Goal: Information Seeking & Learning: Learn about a topic

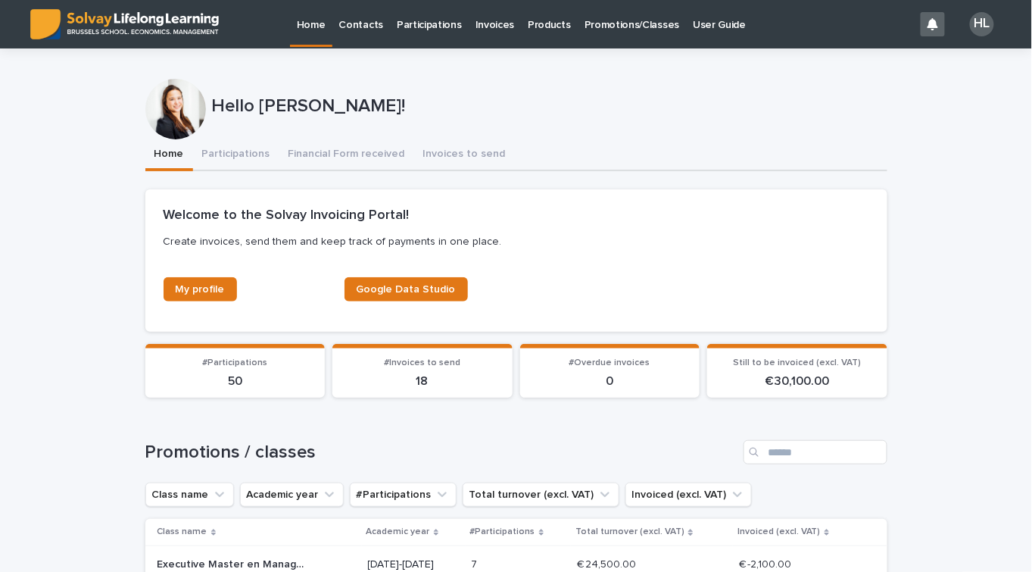
click at [475, 26] on p "Invoices" at bounding box center [494, 16] width 39 height 32
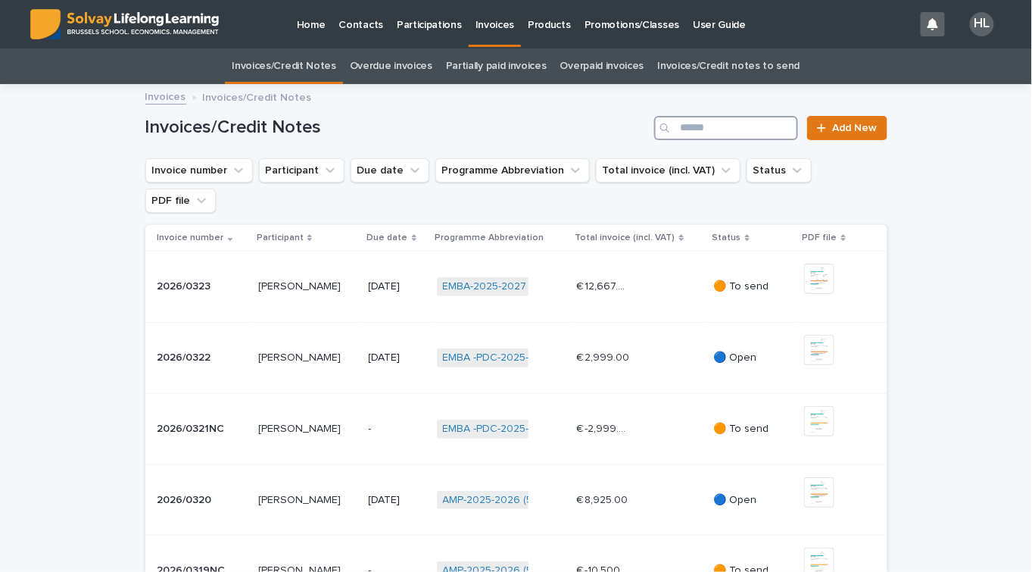
click at [710, 130] on input "Search" at bounding box center [726, 128] width 144 height 24
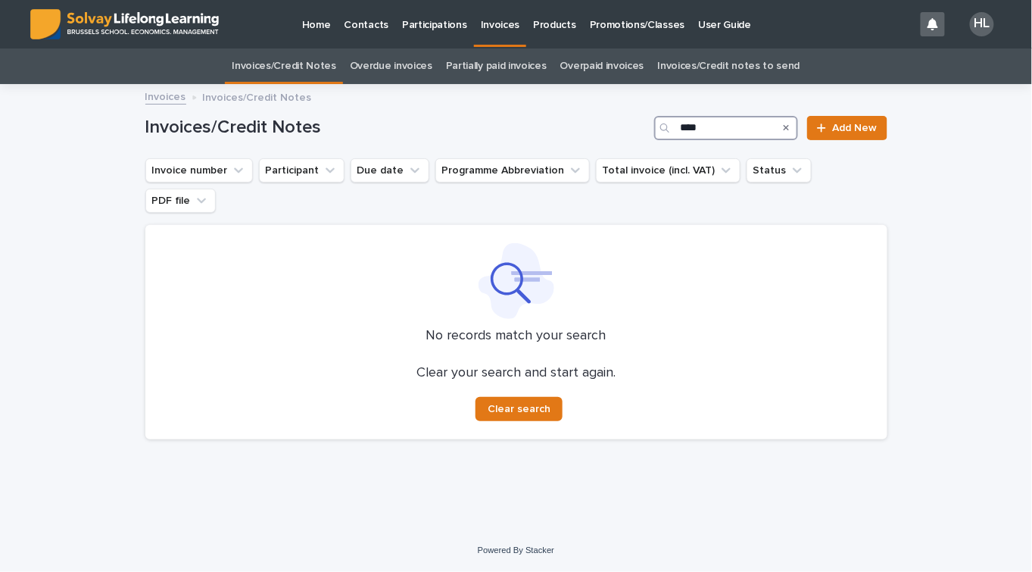
drag, startPoint x: 731, startPoint y: 128, endPoint x: 475, endPoint y: 121, distance: 255.2
click at [475, 121] on div "Invoices/Credit Notes **** Add New" at bounding box center [516, 128] width 742 height 24
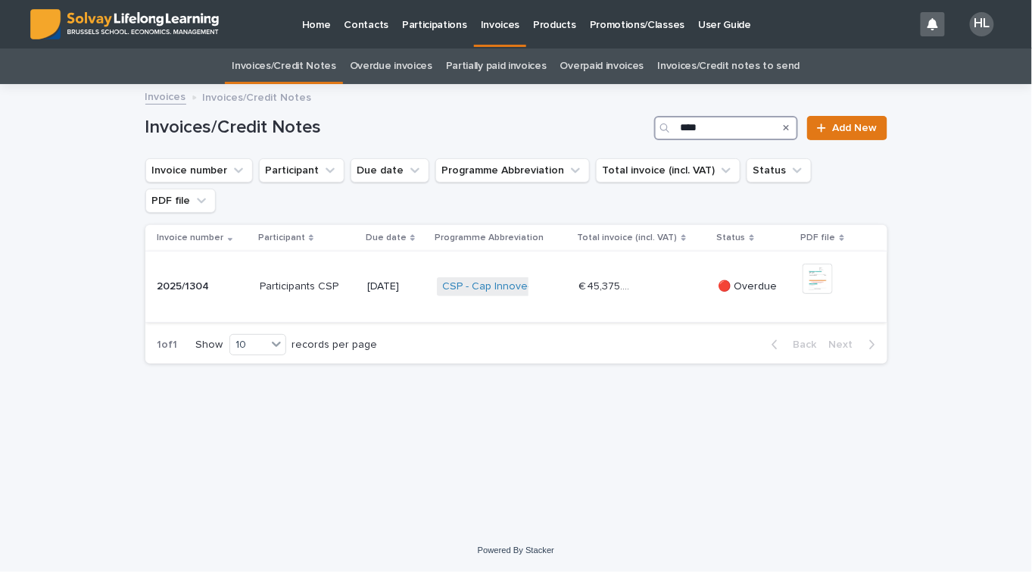
type input "****"
click at [309, 274] on div "Participants CSP Participants CSP" at bounding box center [307, 286] width 95 height 25
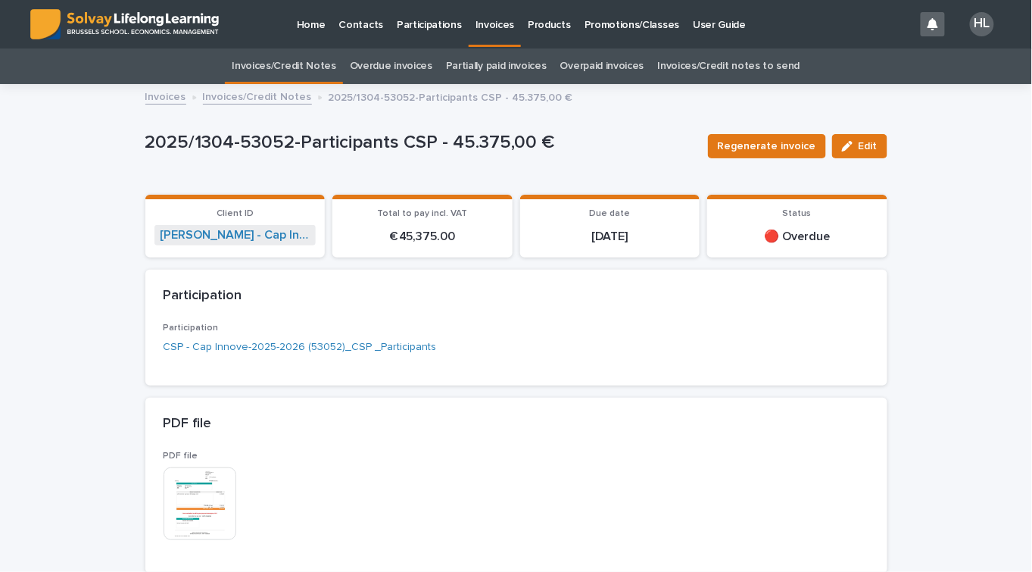
click at [220, 488] on img at bounding box center [200, 503] width 73 height 73
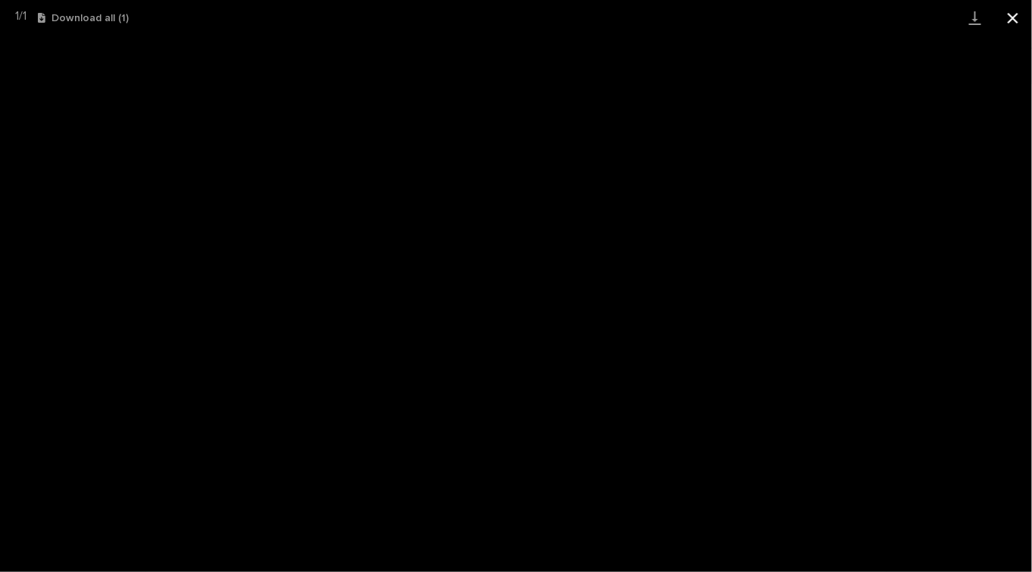
click at [1006, 25] on button "Close gallery" at bounding box center [1013, 18] width 38 height 36
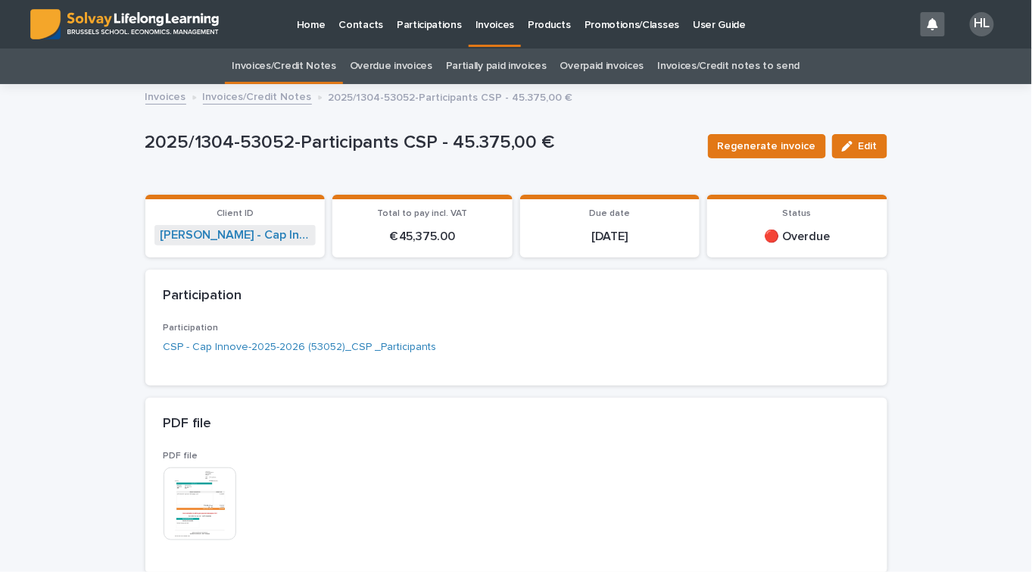
click at [595, 23] on p "Promotions/Classes" at bounding box center [631, 16] width 95 height 32
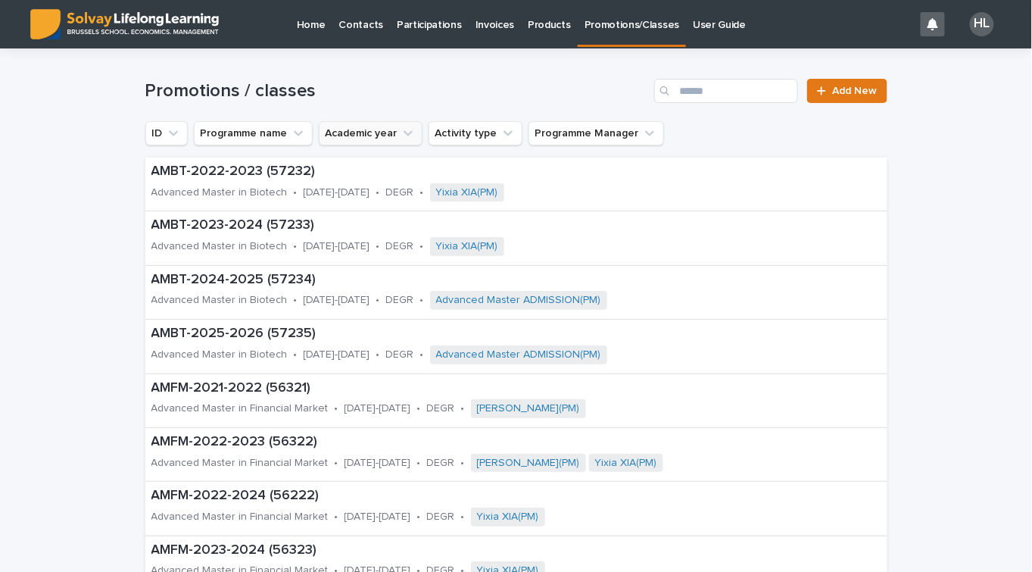
click at [347, 135] on button "Academic year" at bounding box center [371, 133] width 104 height 24
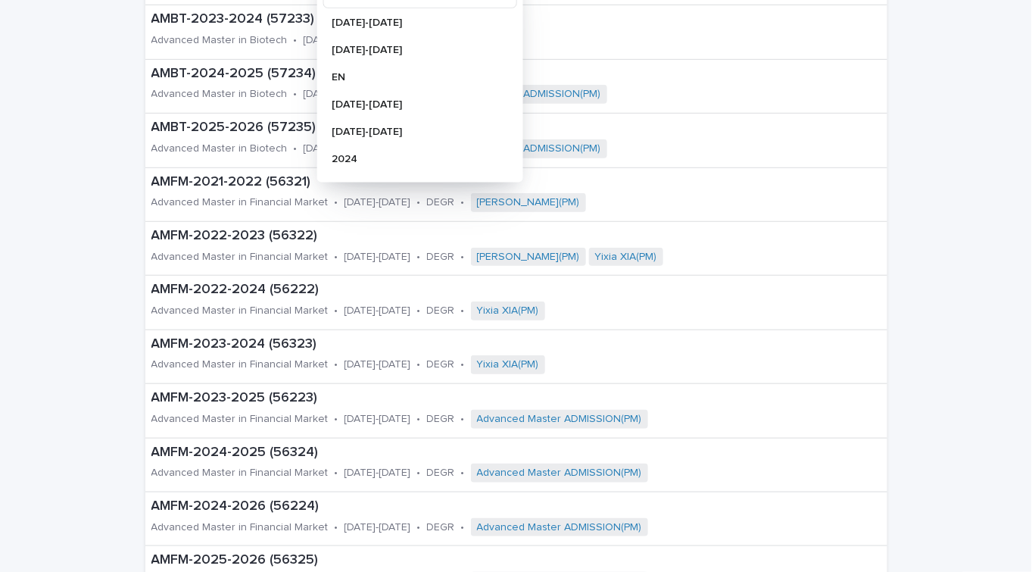
scroll to position [413, 0]
click at [396, 95] on div "[DATE]-[DATE]" at bounding box center [419, 103] width 194 height 24
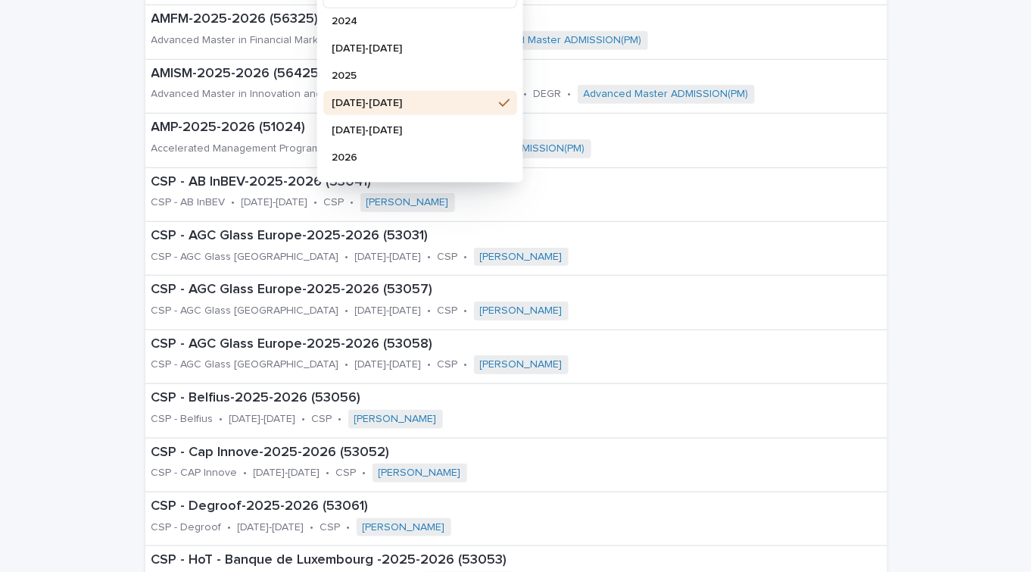
click at [30, 210] on div "Loading... Saving… Loading... Saving… Promotions / classes Add New ID Programme…" at bounding box center [516, 501] width 1032 height 1316
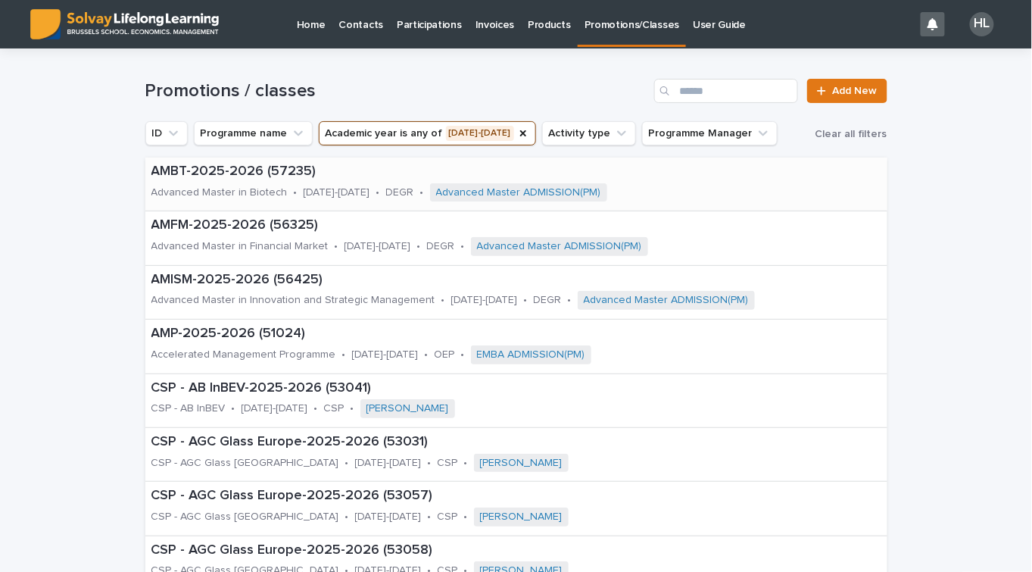
click at [259, 173] on p "AMBT-2025-2026 (57235)" at bounding box center [463, 172] width 624 height 17
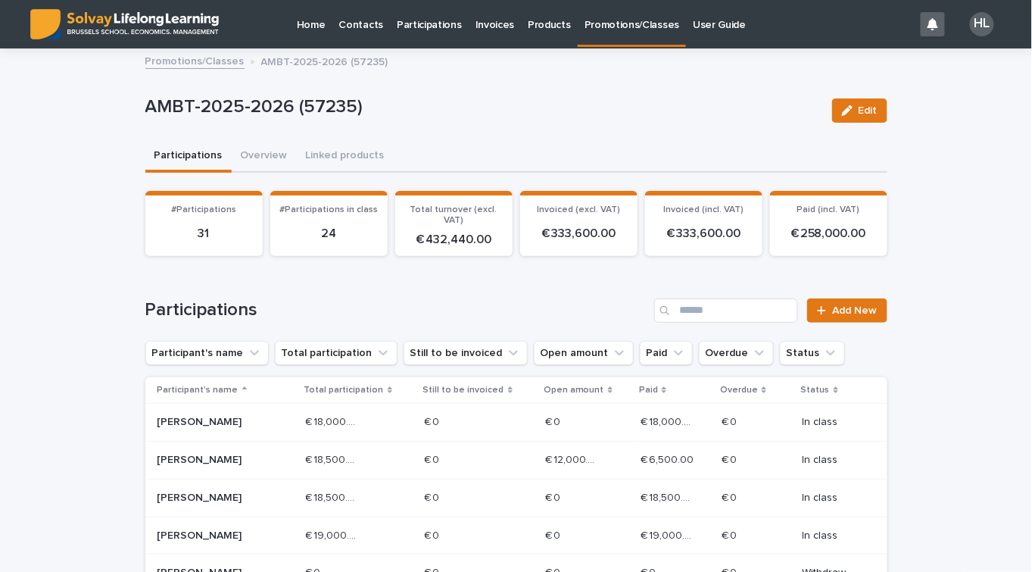
click at [212, 64] on link "Promotions/Classes" at bounding box center [194, 59] width 99 height 17
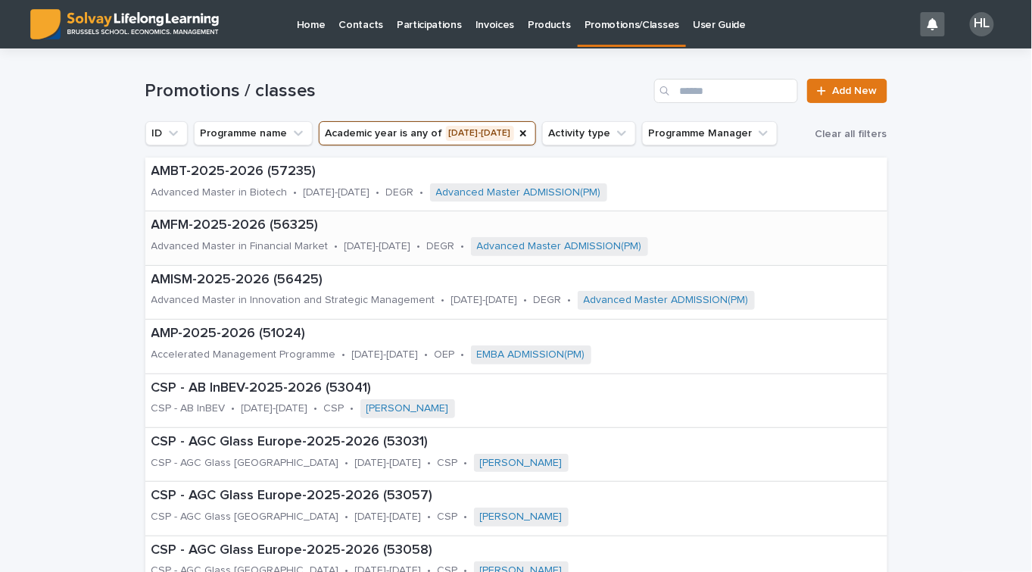
click at [247, 229] on p "AMFM-2025-2026 (56325)" at bounding box center [484, 225] width 667 height 17
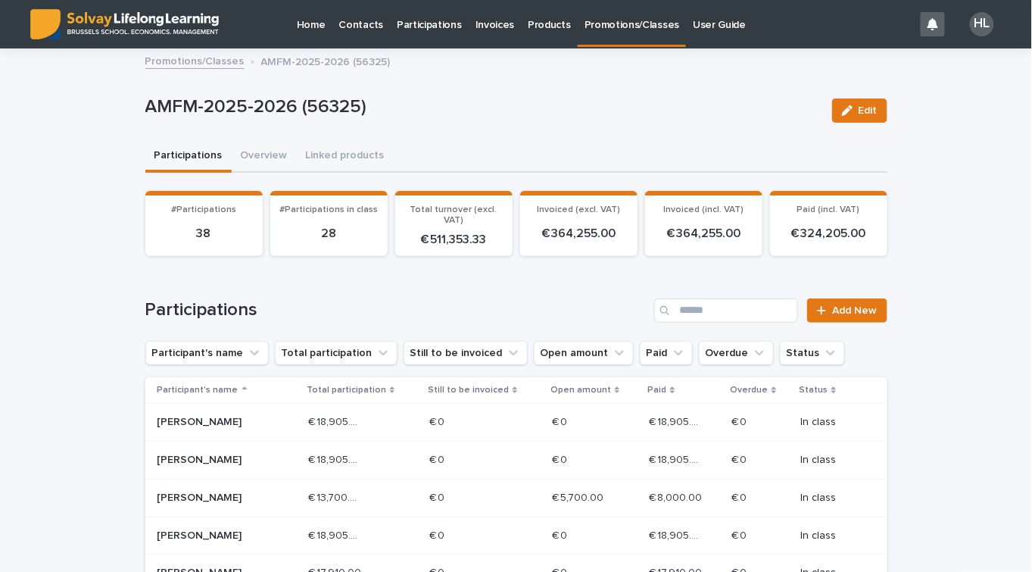
click at [159, 67] on link "Promotions/Classes" at bounding box center [194, 59] width 99 height 17
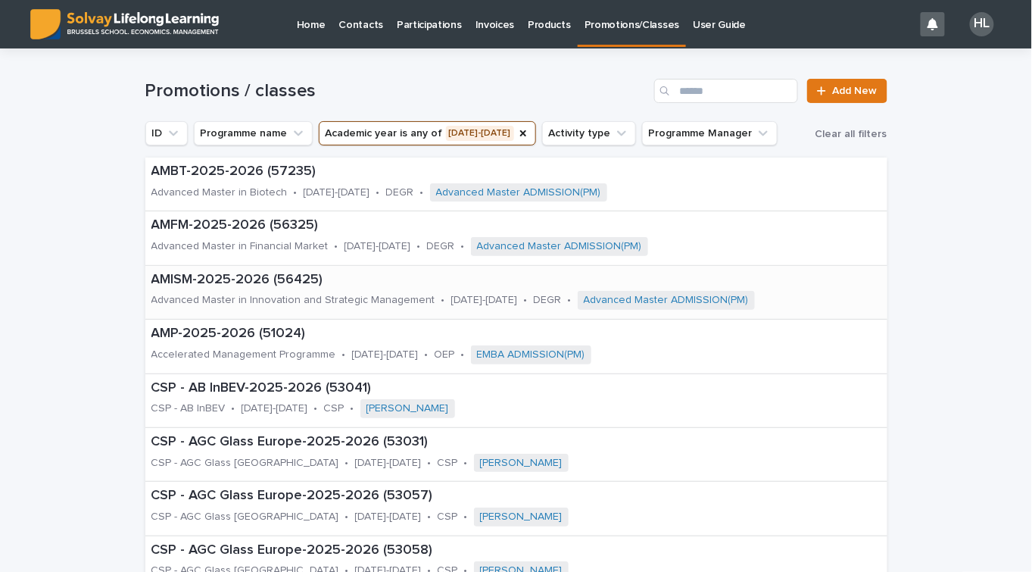
click at [246, 279] on p "AMISM-2025-2026 (56425)" at bounding box center [516, 280] width 730 height 17
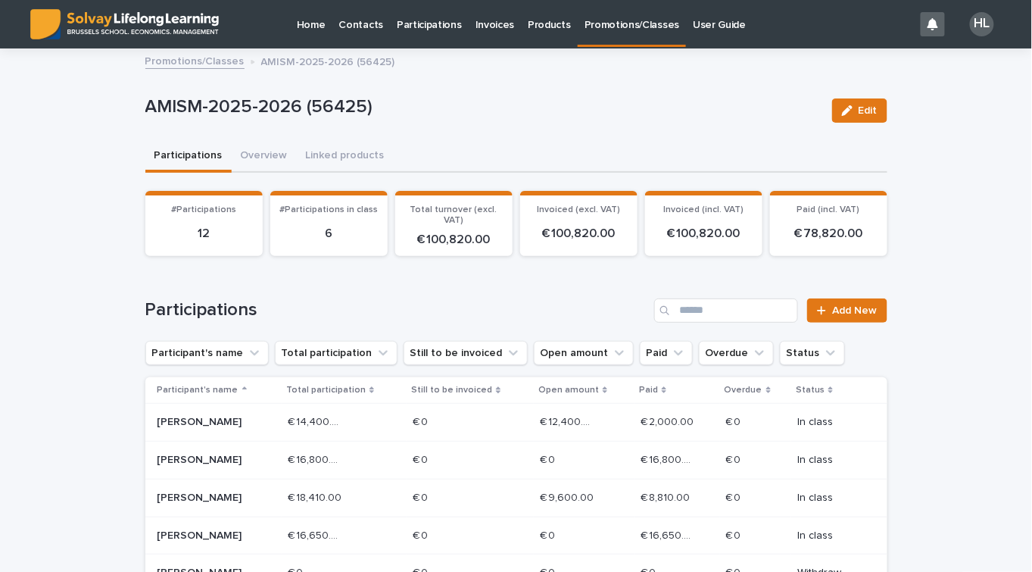
click at [127, 391] on div "Loading... Saving… Loading... Saving… AMISM-2025-2026 (56425) Edit AMISM-2025-2…" at bounding box center [516, 517] width 1032 height 935
click at [227, 55] on link "Promotions/Classes" at bounding box center [194, 59] width 99 height 17
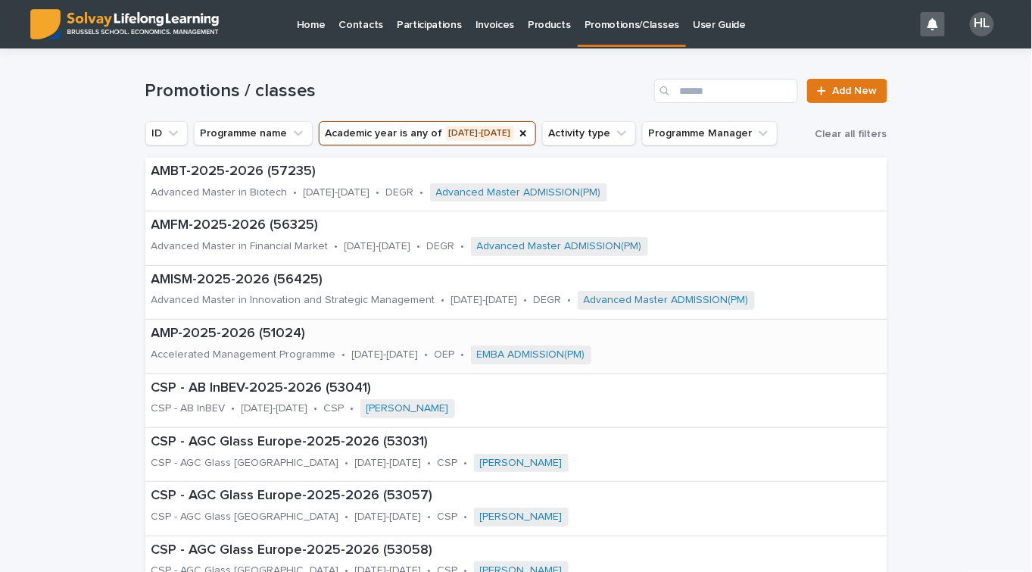
click at [237, 340] on p "AMP-2025-2026 (51024)" at bounding box center [449, 334] width 597 height 17
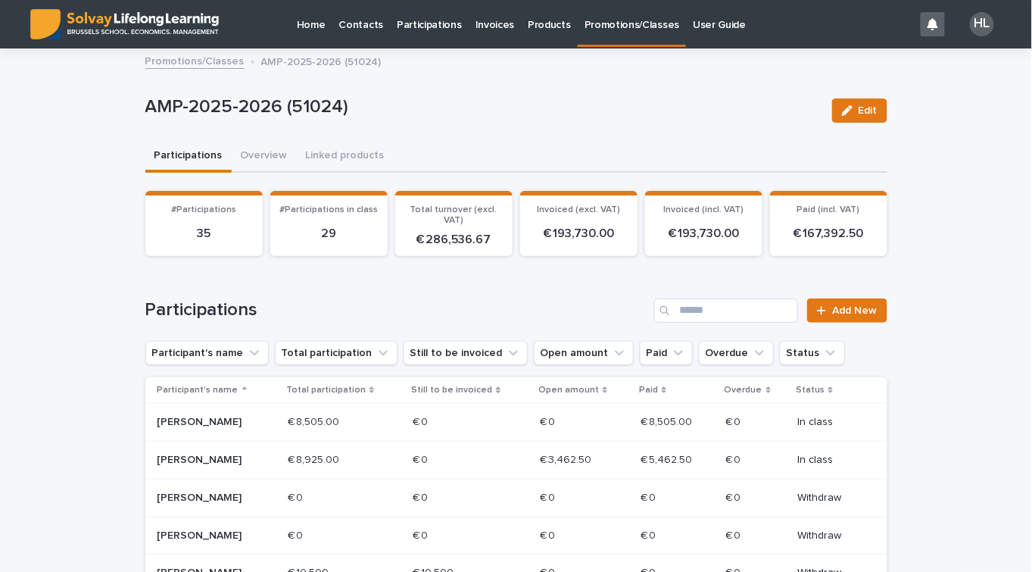
click at [204, 62] on link "Promotions/Classes" at bounding box center [194, 59] width 99 height 17
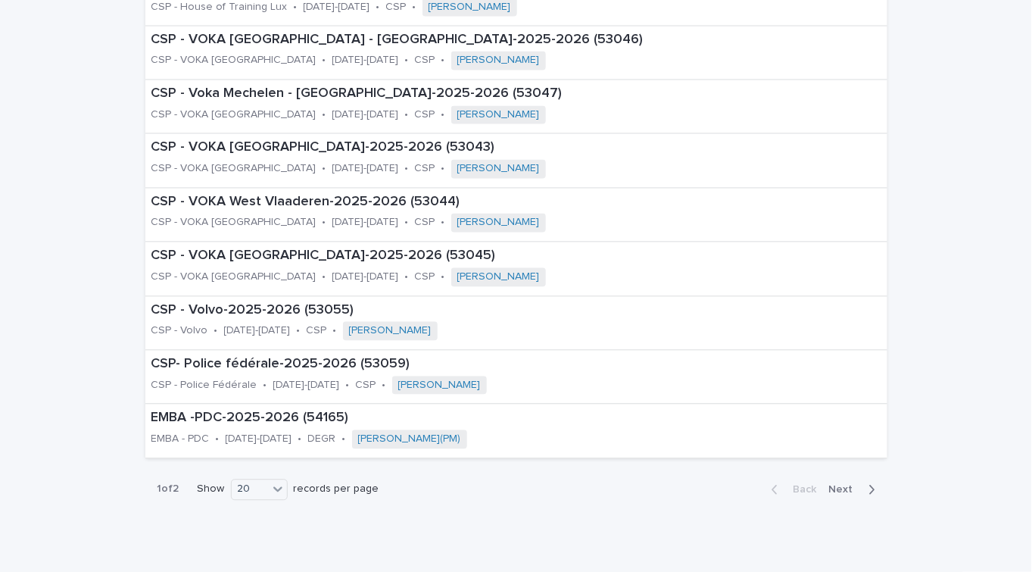
scroll to position [833, 0]
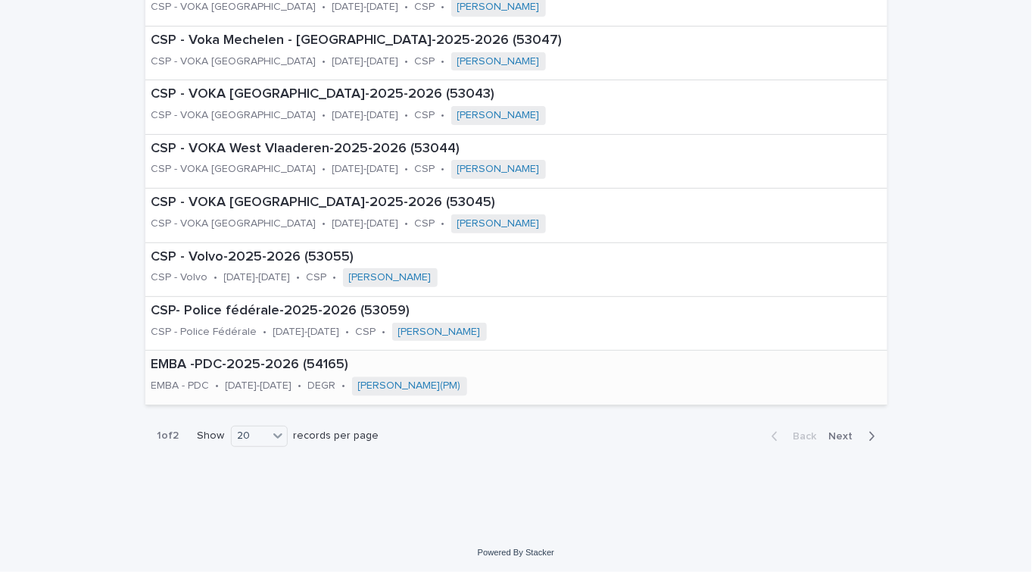
click at [229, 365] on p "EMBA -PDC-2025-2026 (54165)" at bounding box center [409, 365] width 516 height 17
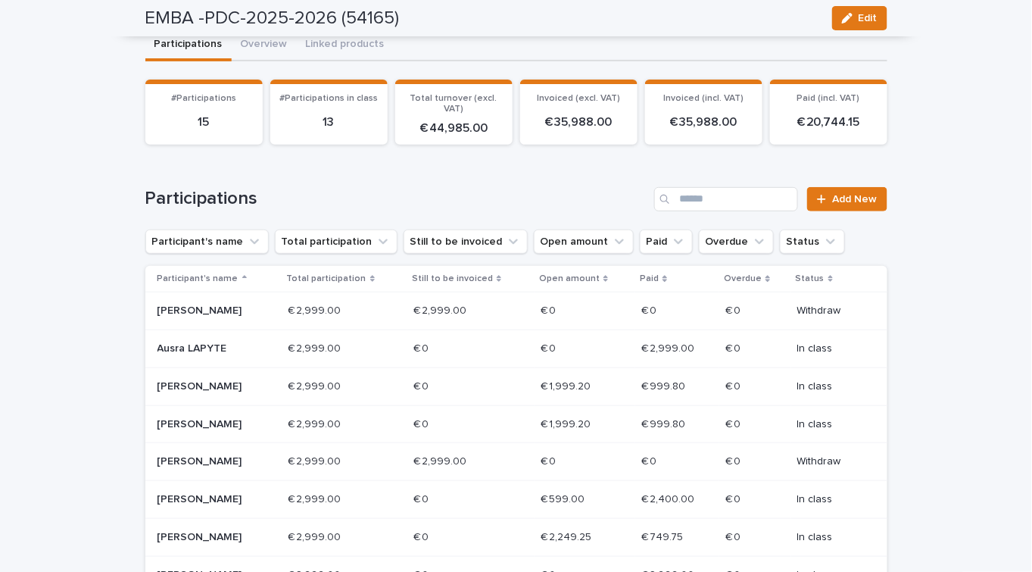
scroll to position [42, 0]
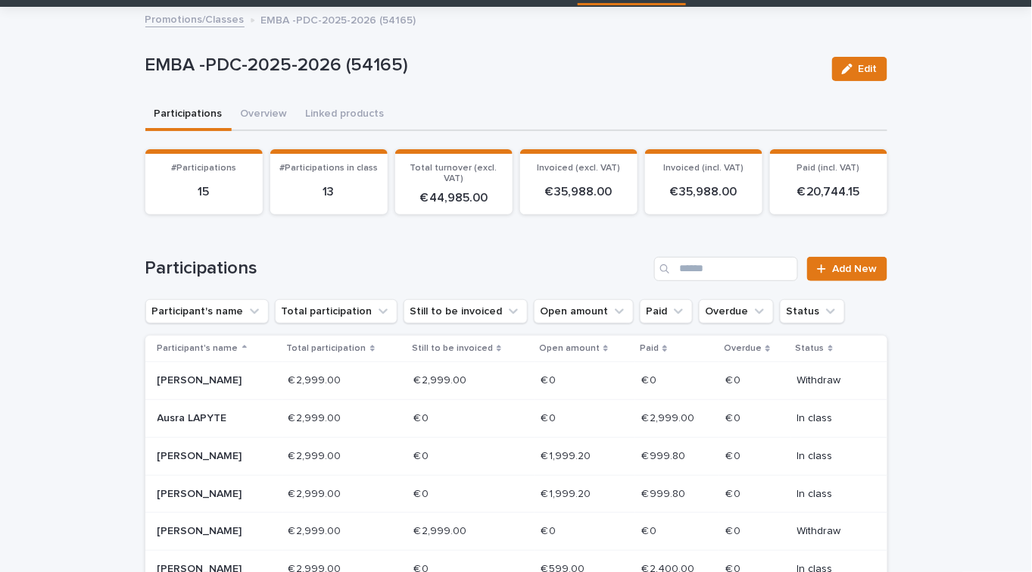
click at [148, 23] on link "Promotions/Classes" at bounding box center [194, 18] width 99 height 17
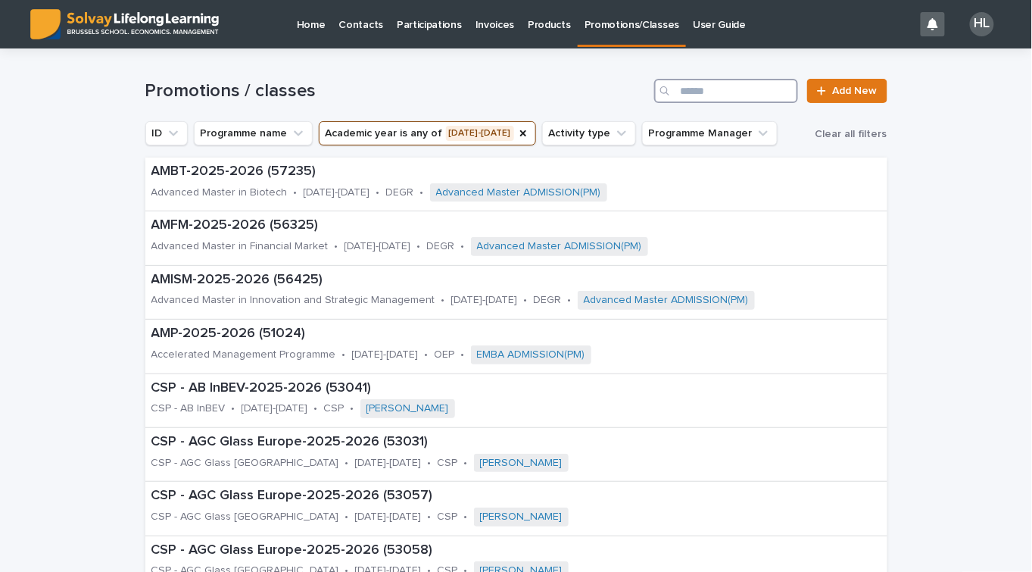
click at [699, 101] on input "Search" at bounding box center [726, 91] width 144 height 24
type input "****"
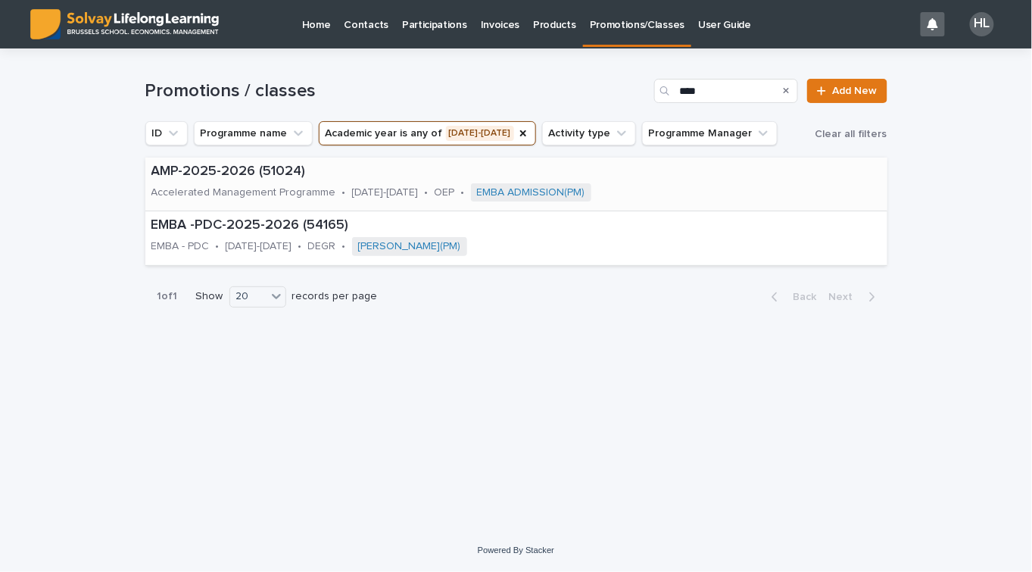
click at [214, 185] on div "Accelerated Management Programme" at bounding box center [243, 191] width 185 height 16
click at [517, 129] on icon "Academic year" at bounding box center [523, 133] width 12 height 12
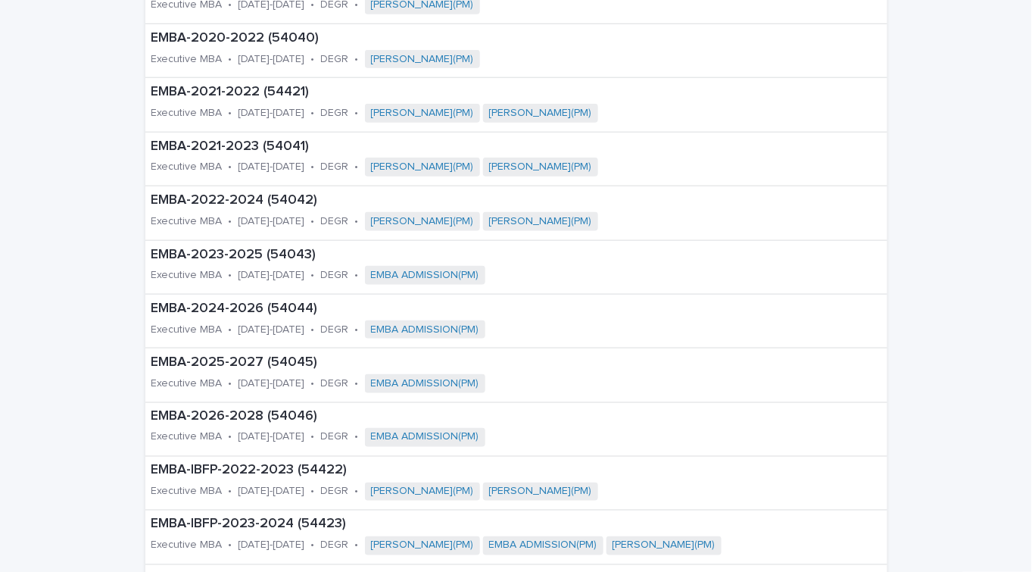
scroll to position [481, 0]
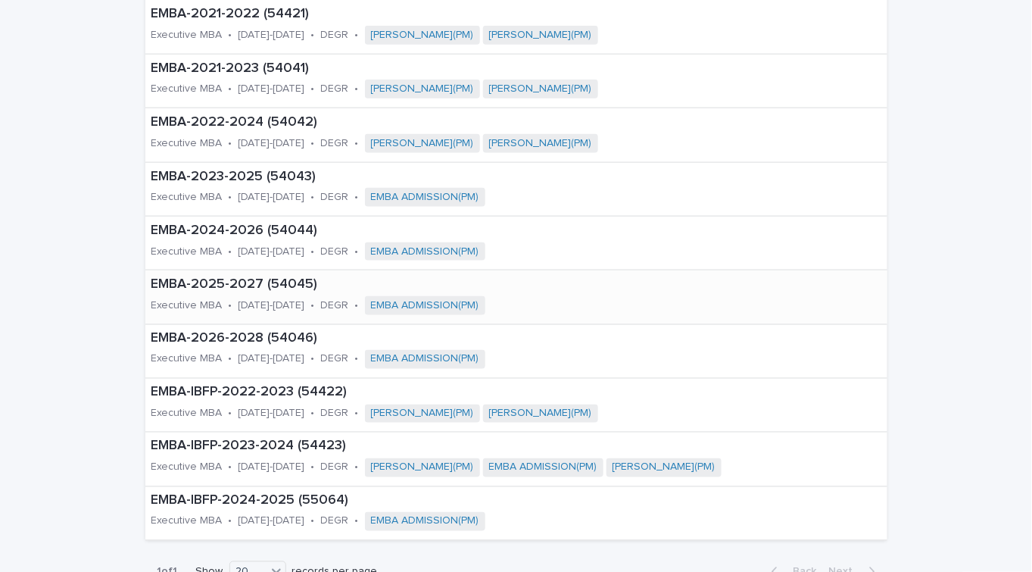
click at [244, 301] on p "[DATE]-[DATE]" at bounding box center [271, 305] width 67 height 13
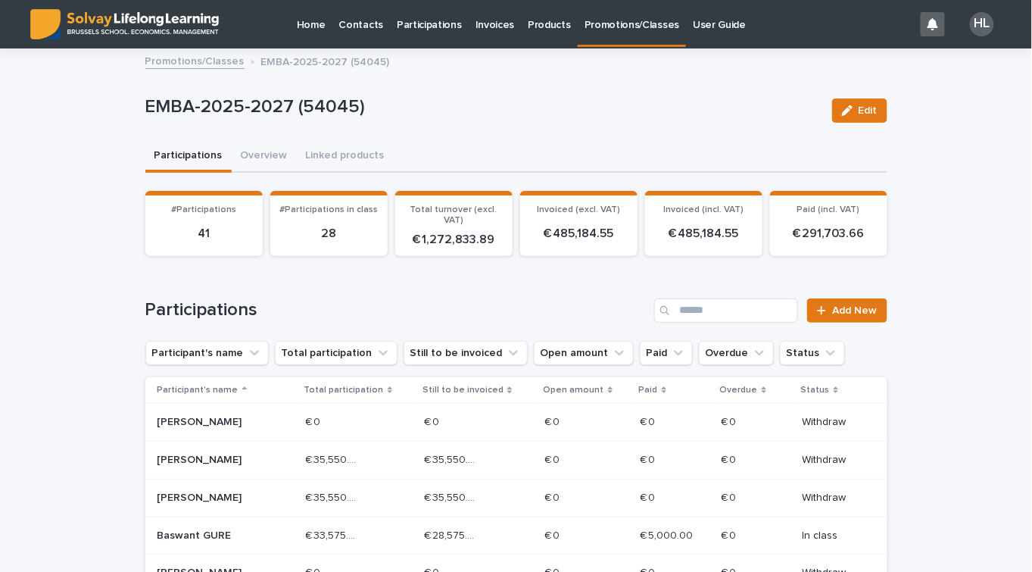
click at [167, 61] on link "Promotions/Classes" at bounding box center [194, 59] width 99 height 17
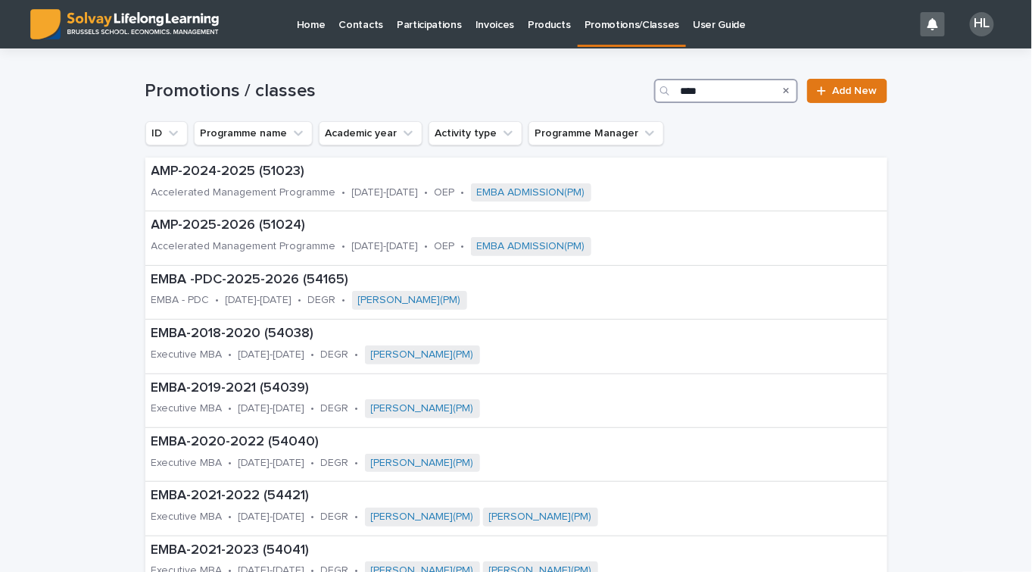
drag, startPoint x: 735, startPoint y: 98, endPoint x: 597, endPoint y: 86, distance: 138.4
click at [597, 86] on div "Promotions / classes **** Add New" at bounding box center [516, 91] width 742 height 24
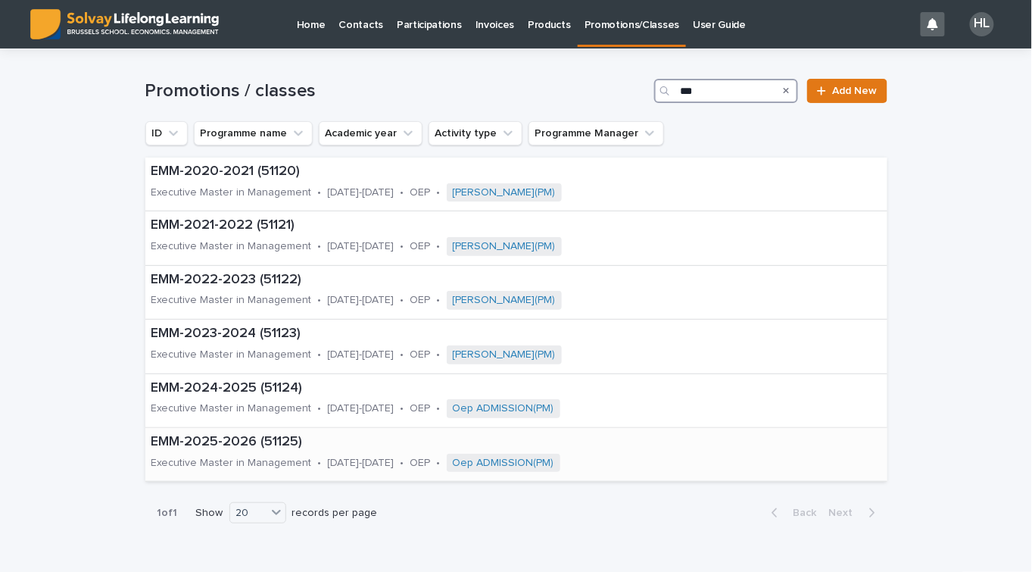
type input "***"
click at [225, 450] on div "EMM-2025-2026 (51125) Executive Master in Management • [DATE]-[DATE] • OEP • Oe…" at bounding box center [432, 454] width 575 height 53
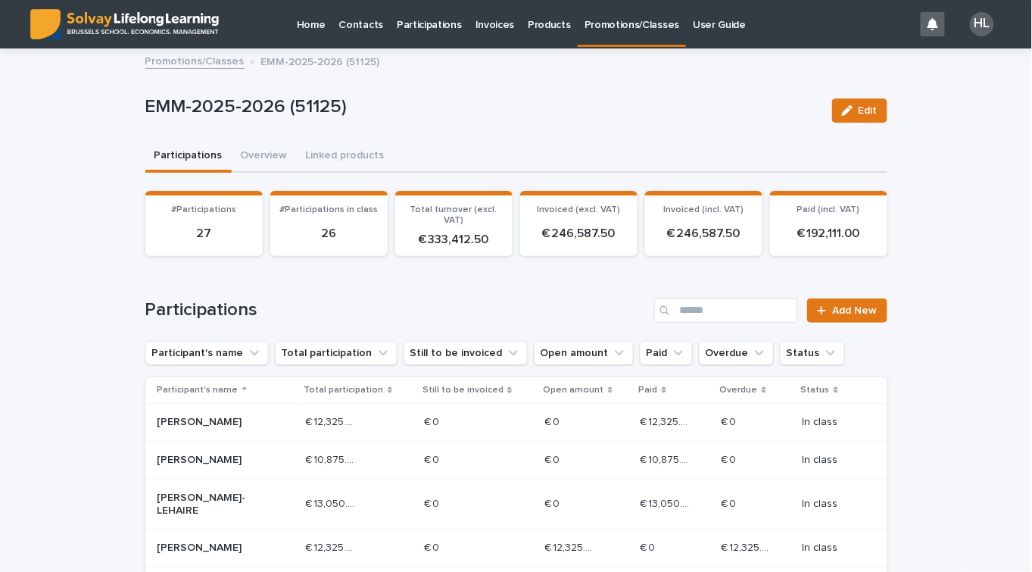
click at [612, 45] on div "Promotions/Classes" at bounding box center [632, 23] width 108 height 47
click at [623, 32] on link "Promotions/Classes" at bounding box center [632, 22] width 108 height 45
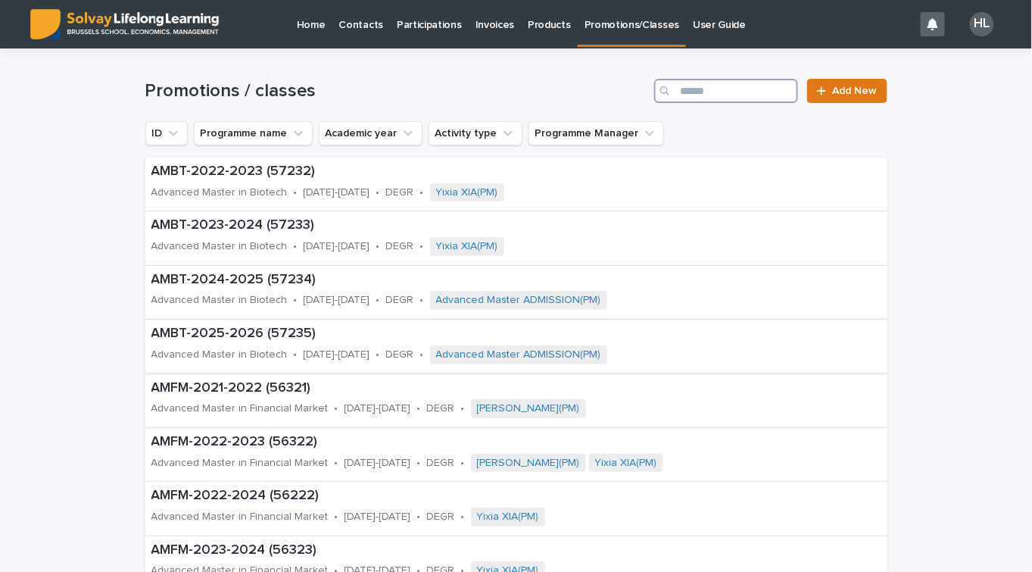
click at [686, 91] on input "Search" at bounding box center [726, 91] width 144 height 24
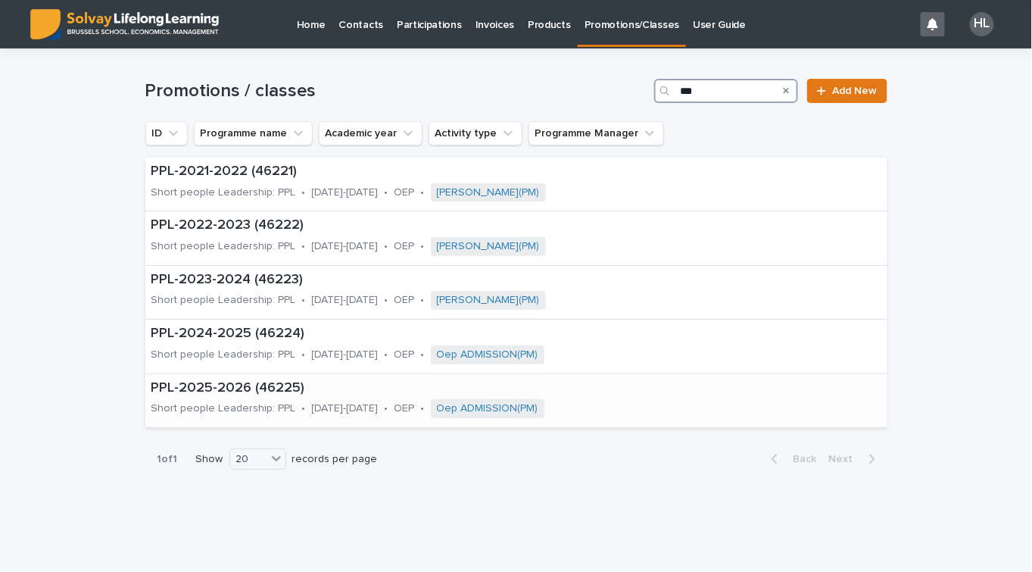
type input "***"
click at [248, 385] on p "PPL-2025-2026 (46225)" at bounding box center [426, 388] width 550 height 17
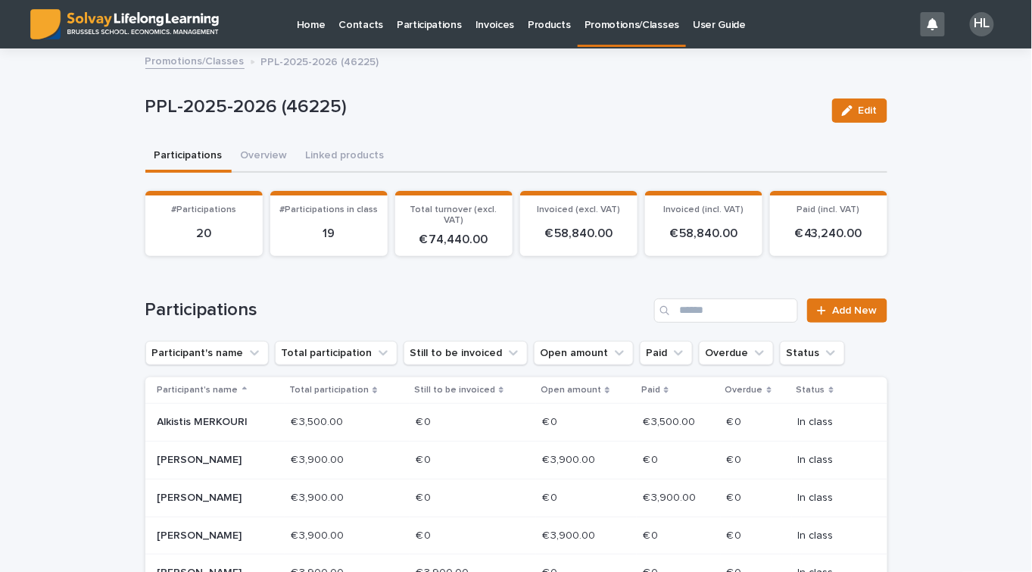
click at [204, 65] on link "Promotions/Classes" at bounding box center [194, 59] width 99 height 17
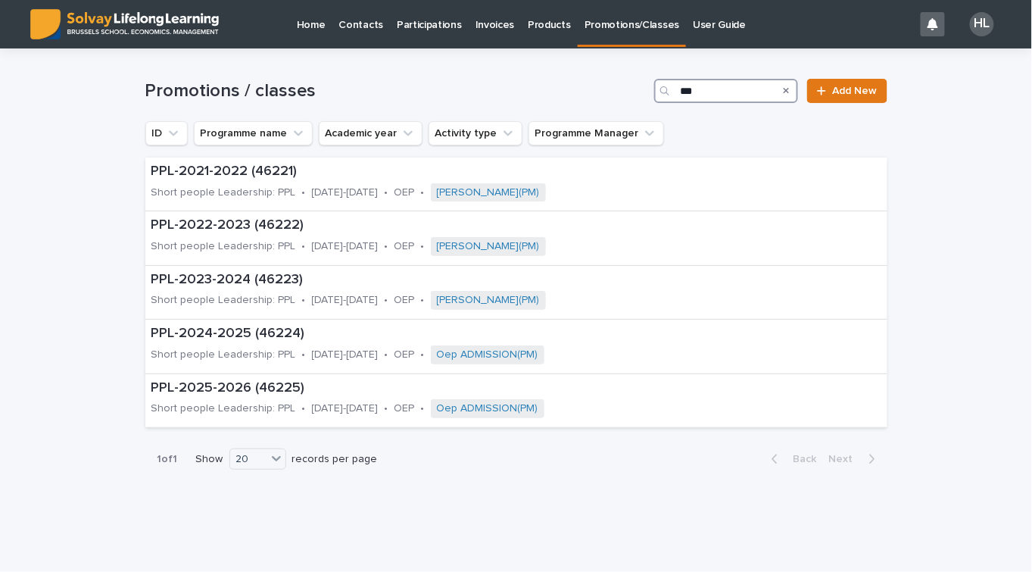
drag, startPoint x: 717, startPoint y: 98, endPoint x: 643, endPoint y: 92, distance: 73.7
click at [643, 92] on div "Promotions / classes *** Add New" at bounding box center [516, 91] width 742 height 24
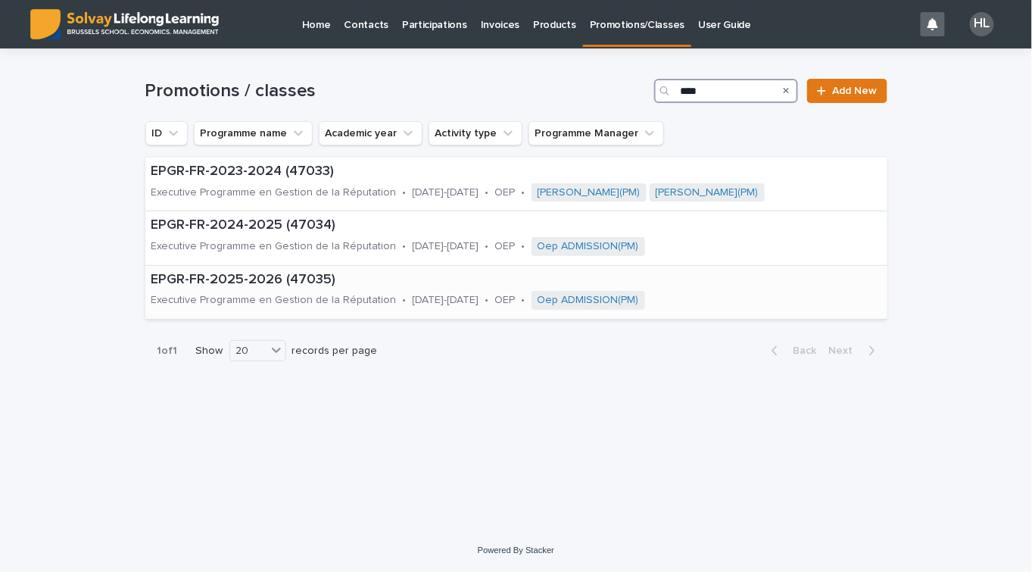
type input "****"
click at [245, 273] on p "EPGR-FR-2025-2026 (47035)" at bounding box center [491, 280] width 681 height 17
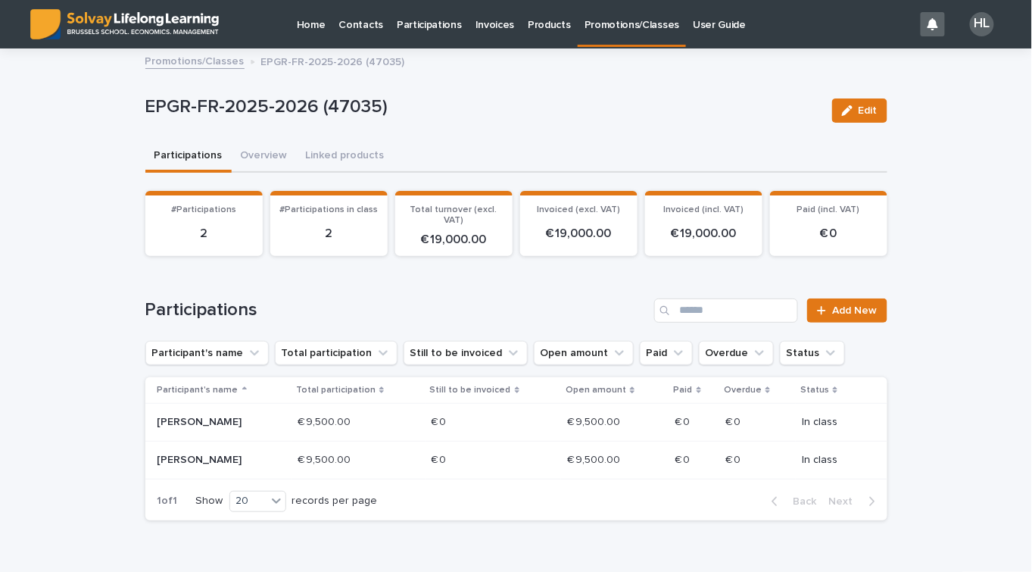
click at [608, 36] on link "Promotions/Classes" at bounding box center [632, 22] width 108 height 45
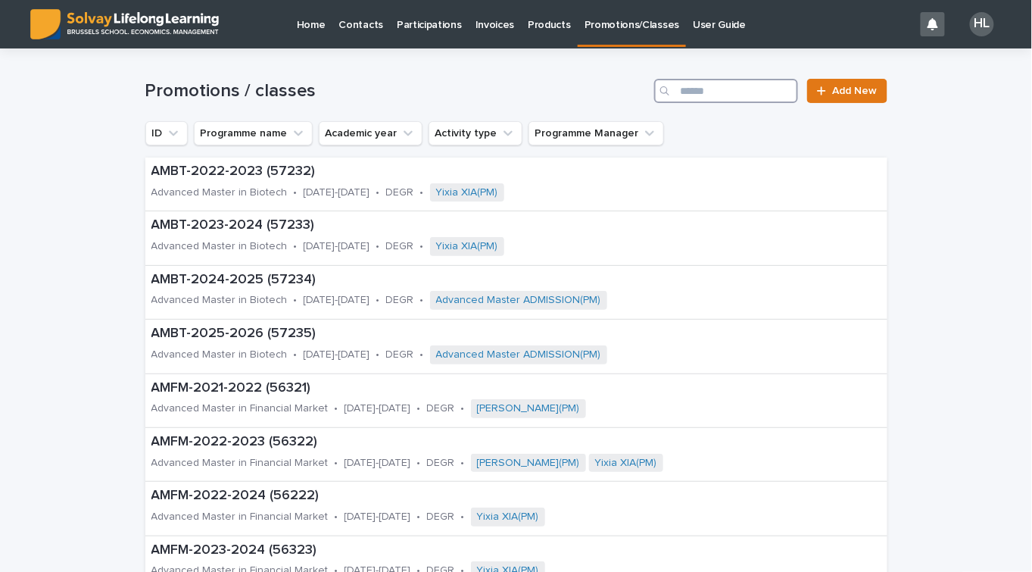
click at [737, 100] on input "Search" at bounding box center [726, 91] width 144 height 24
click at [743, 91] on input "Search" at bounding box center [726, 91] width 144 height 24
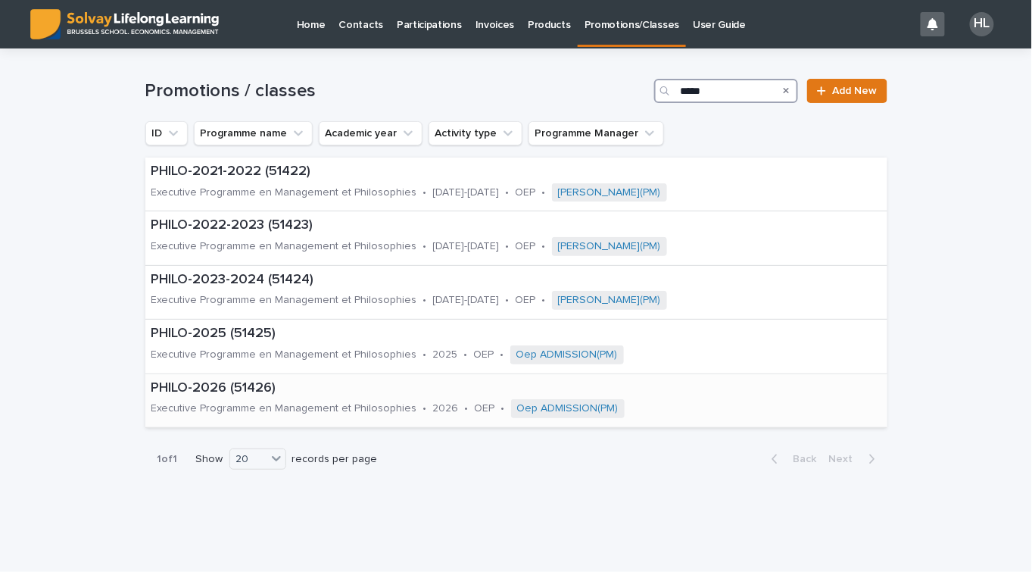
type input "*****"
click at [238, 388] on p "PHILO-2026 (51426)" at bounding box center [451, 388] width 601 height 17
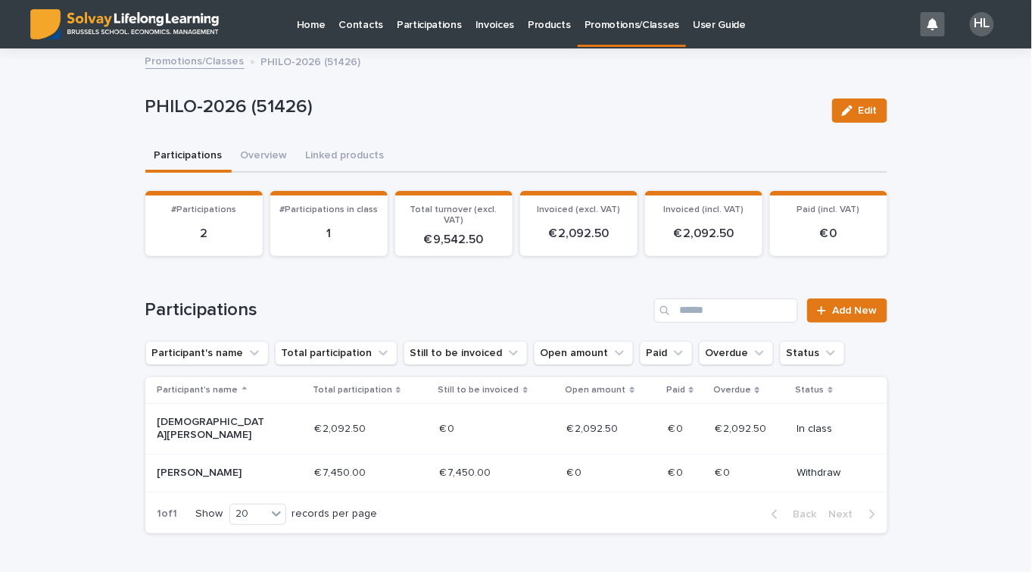
click at [651, 26] on p "Promotions/Classes" at bounding box center [631, 16] width 95 height 32
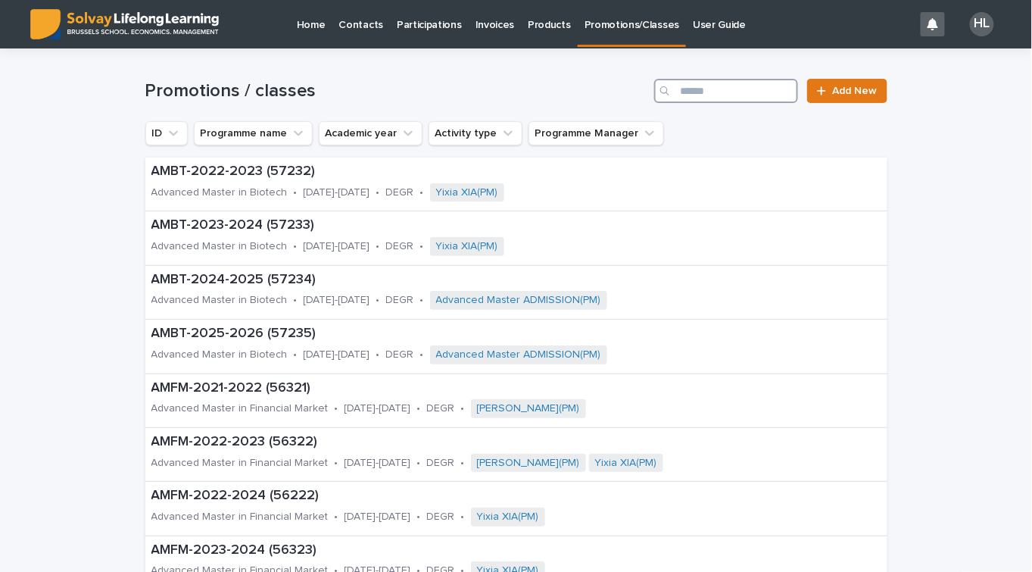
click at [742, 93] on input "Search" at bounding box center [726, 91] width 144 height 24
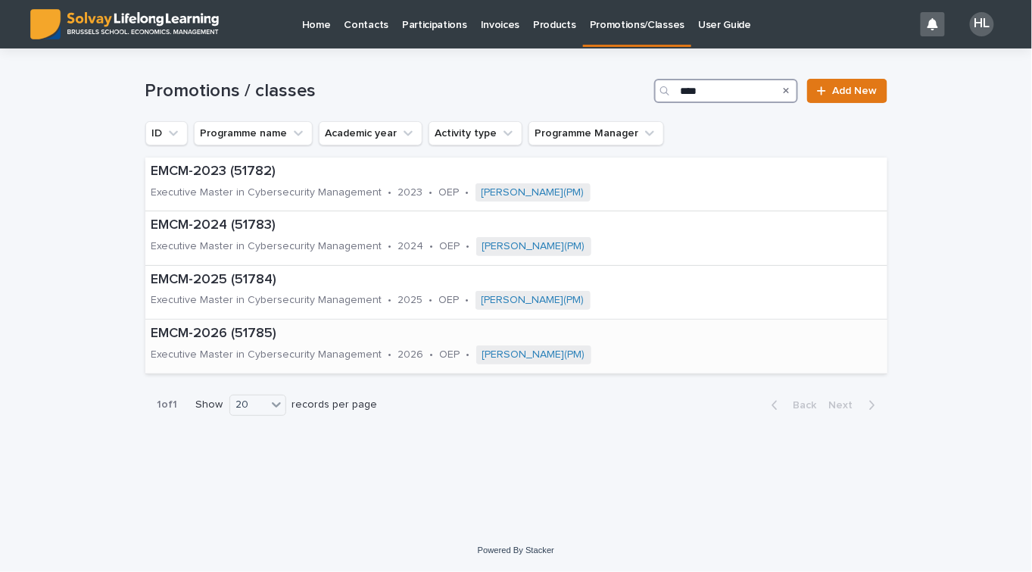
type input "****"
click at [269, 336] on p "EMCM-2026 (51785)" at bounding box center [435, 334] width 569 height 17
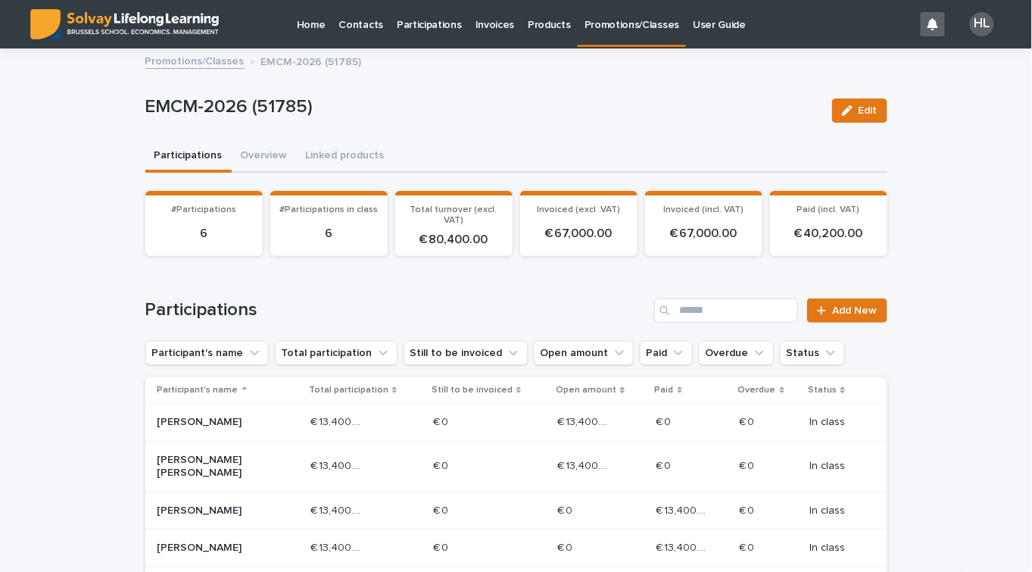
click at [221, 64] on link "Promotions/Classes" at bounding box center [194, 59] width 99 height 17
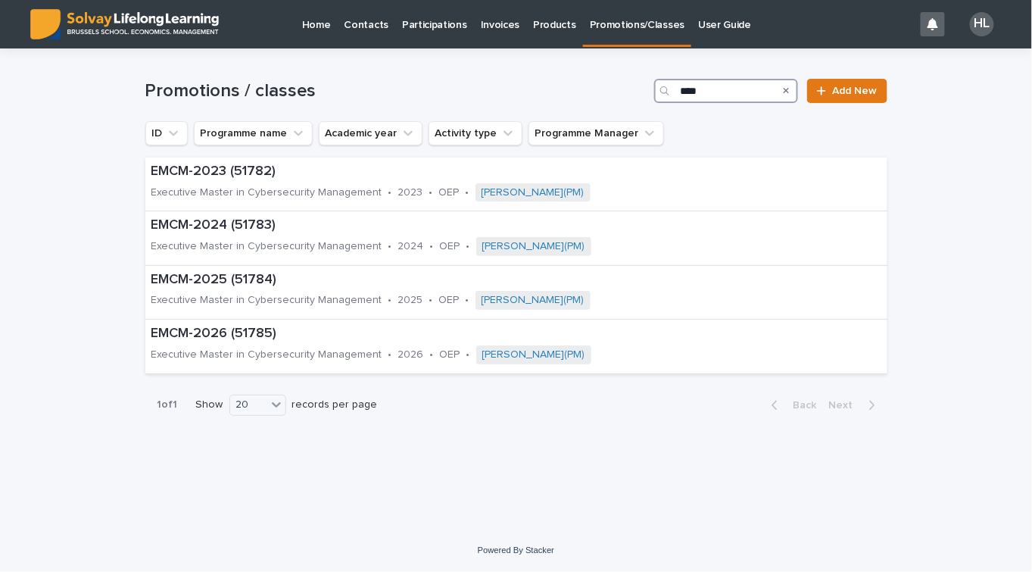
drag, startPoint x: 715, startPoint y: 95, endPoint x: 610, endPoint y: 95, distance: 104.5
click at [610, 95] on div "Promotions / classes **** Add New" at bounding box center [516, 91] width 742 height 24
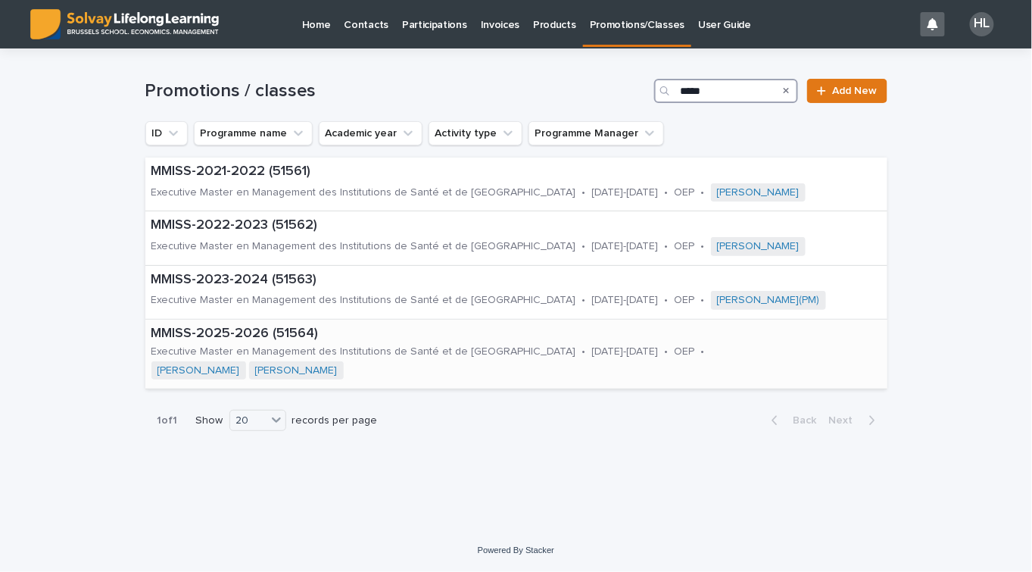
type input "*****"
click at [221, 329] on p "MMISS-2025-2026 (51564)" at bounding box center [516, 334] width 730 height 17
